Goal: Navigation & Orientation: Find specific page/section

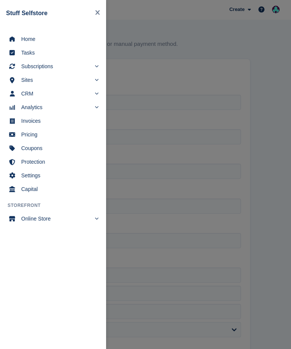
select select "*****"
click at [47, 40] on span "Home" at bounding box center [58, 39] width 74 height 11
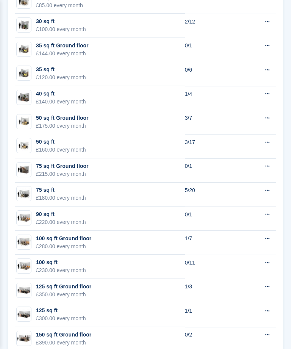
scroll to position [742, 0]
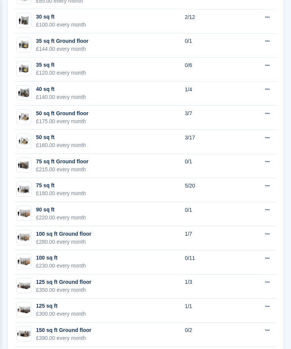
click at [114, 106] on td "50 sq ft Ground floor £175.00 every month" at bounding box center [100, 118] width 170 height 24
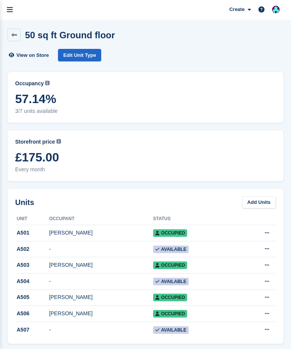
click at [12, 6] on icon "menu" at bounding box center [10, 9] width 6 height 7
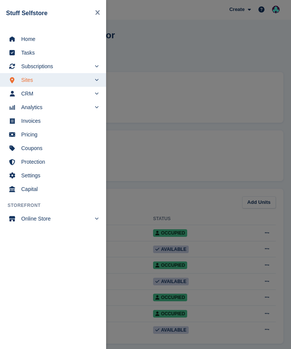
click at [48, 40] on span "Home" at bounding box center [58, 39] width 74 height 11
